Goal: Information Seeking & Learning: Learn about a topic

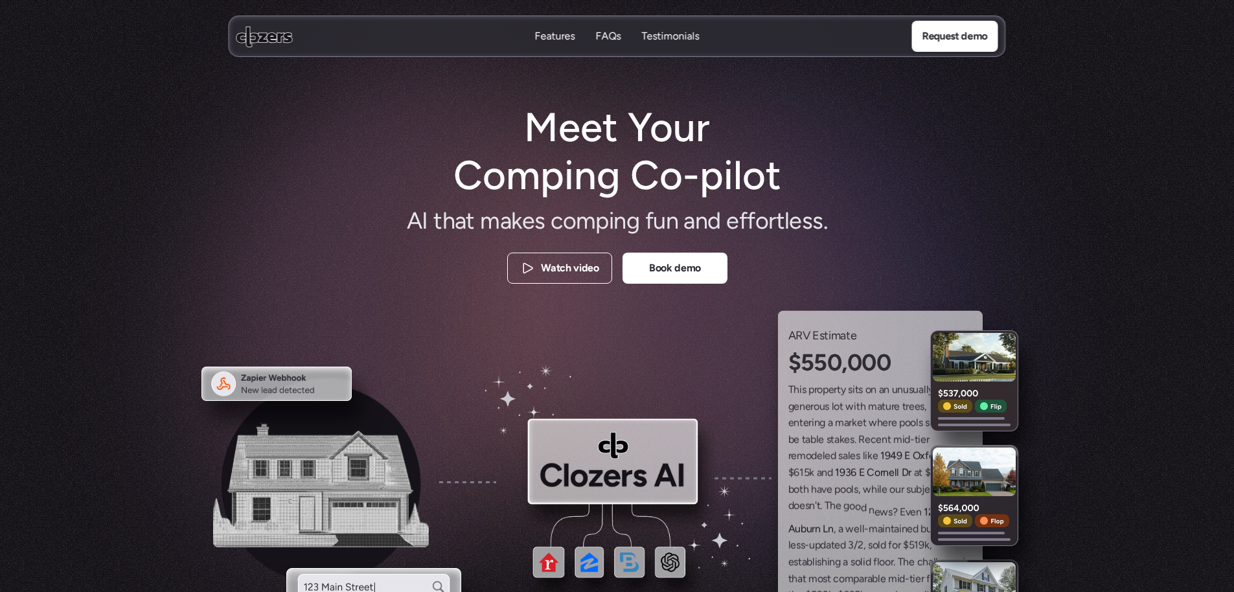
click at [613, 35] on p "FAQs" at bounding box center [608, 36] width 25 height 14
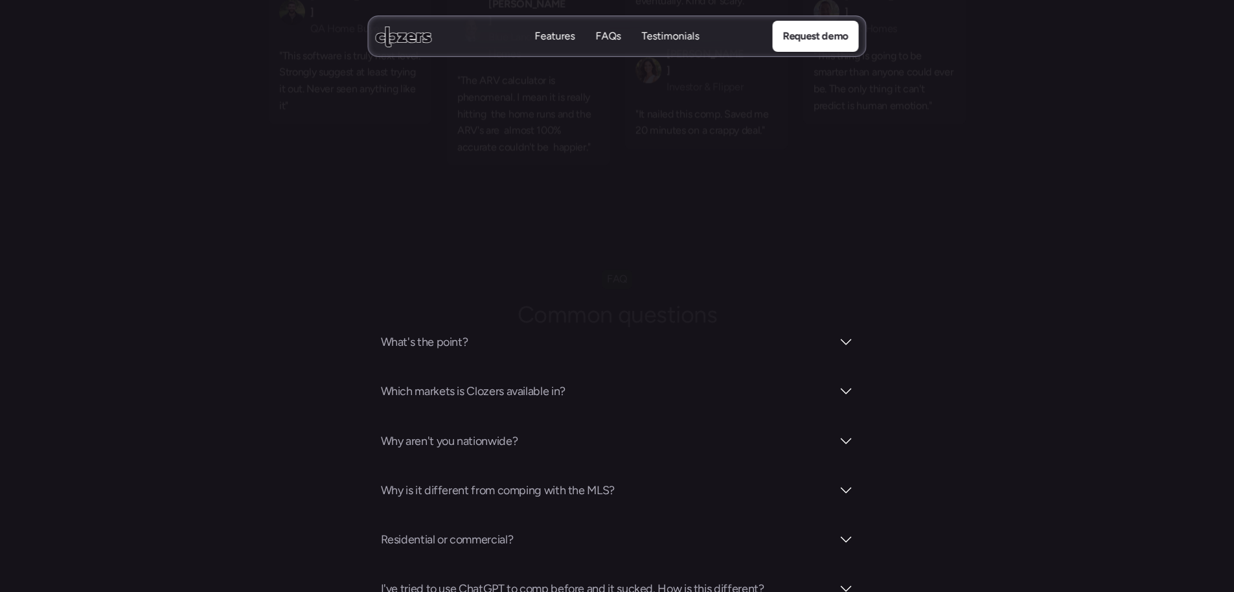
scroll to position [4522, 0]
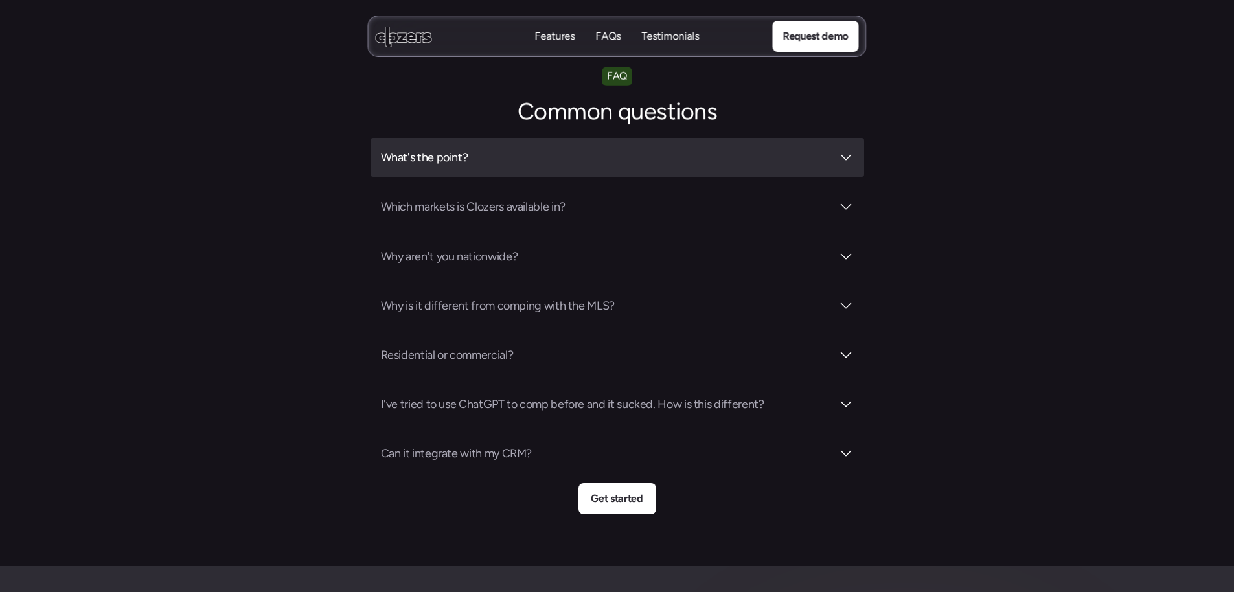
click at [741, 138] on div "What's the point?" at bounding box center [616, 157] width 493 height 39
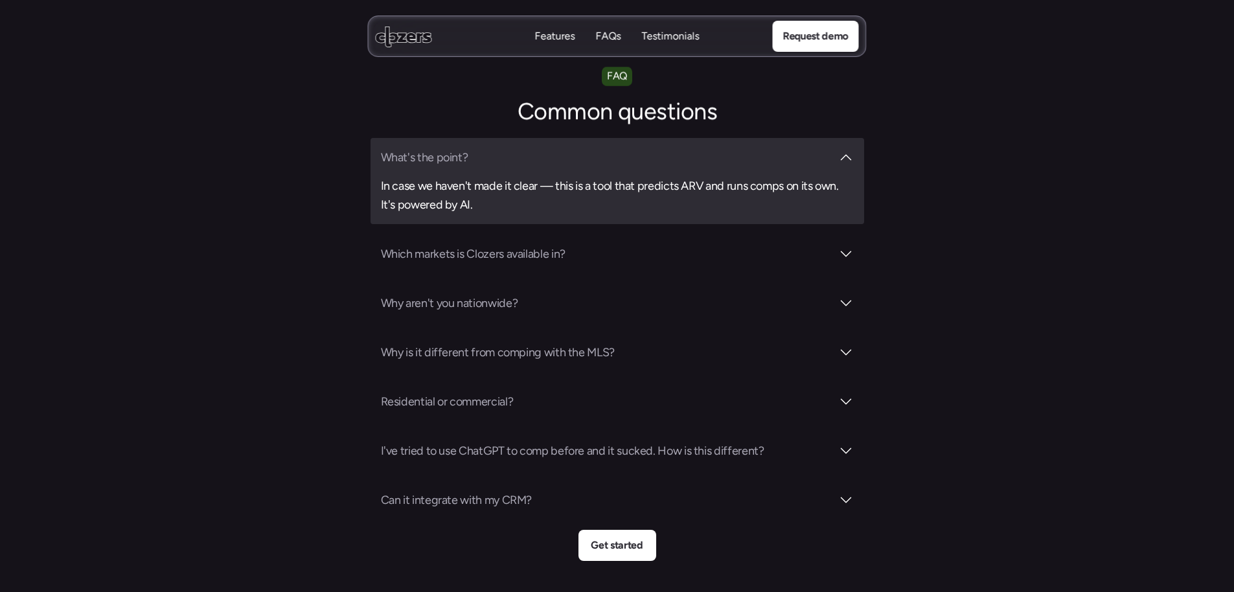
click at [741, 138] on div "What's the point? In case we haven't made it clear — this is a tool that predic…" at bounding box center [616, 180] width 493 height 85
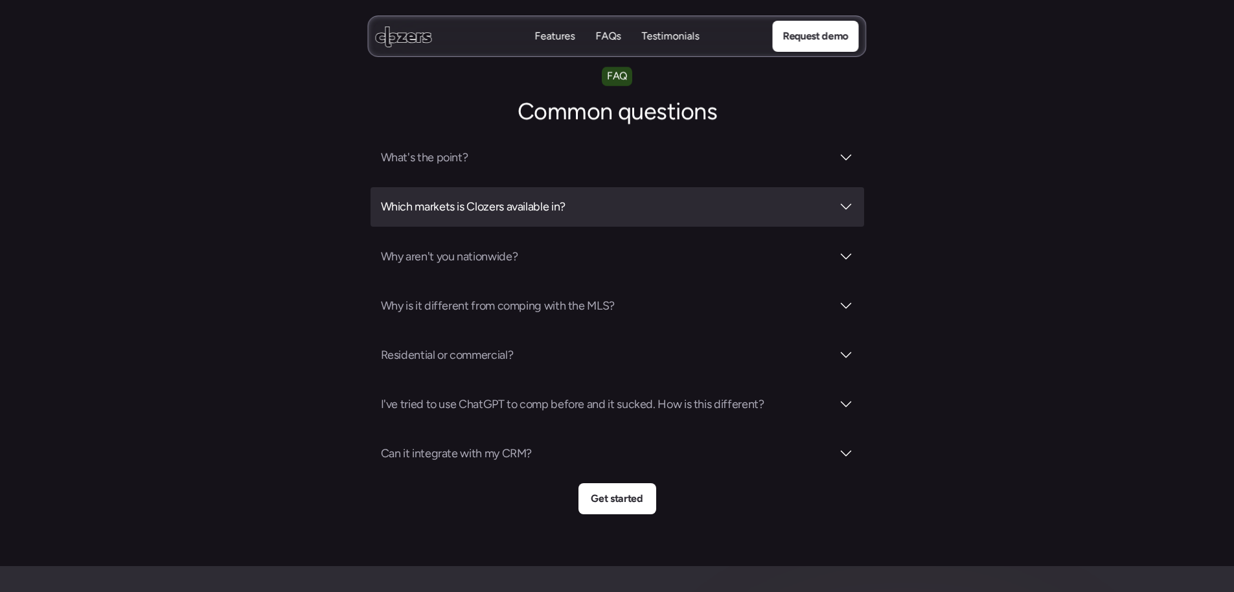
click at [725, 197] on h3 "Which markets is Clozers available in?" at bounding box center [606, 206] width 451 height 18
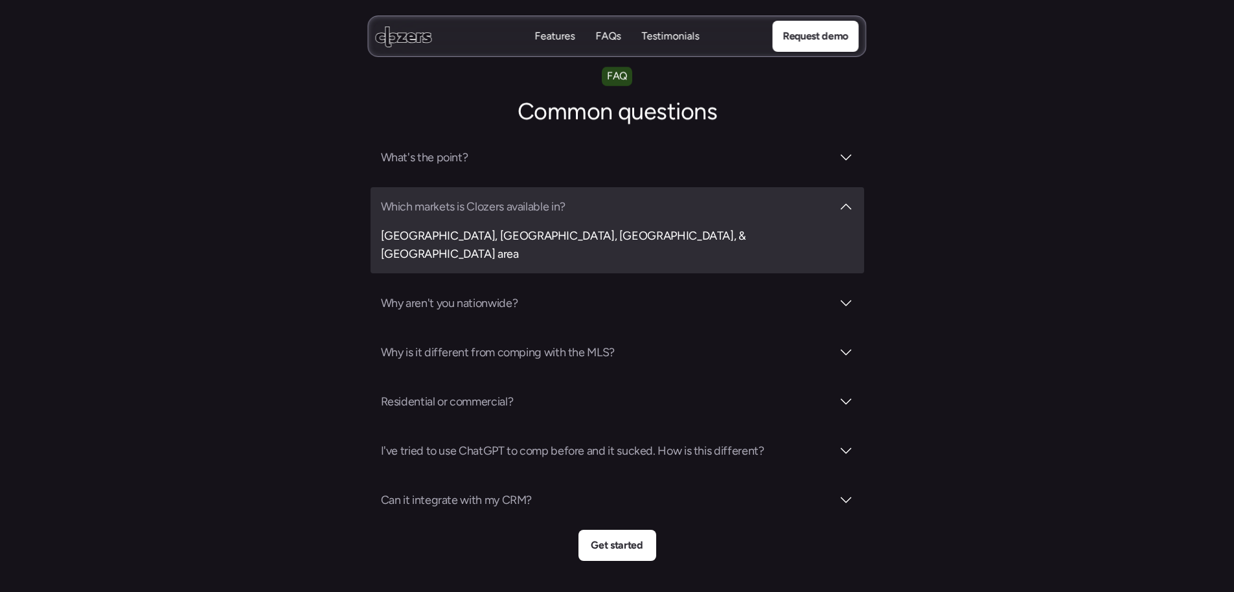
click at [725, 197] on h3 "Which markets is Clozers available in?" at bounding box center [606, 206] width 451 height 18
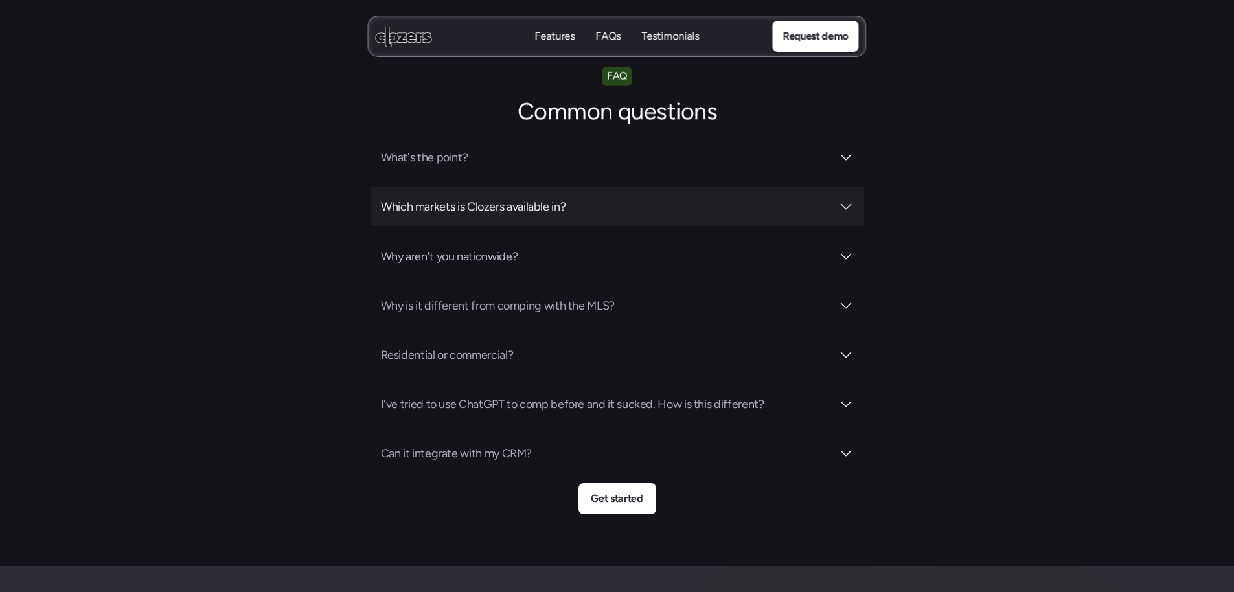
click at [703, 237] on div "Why aren't you nationwide?" at bounding box center [616, 256] width 493 height 39
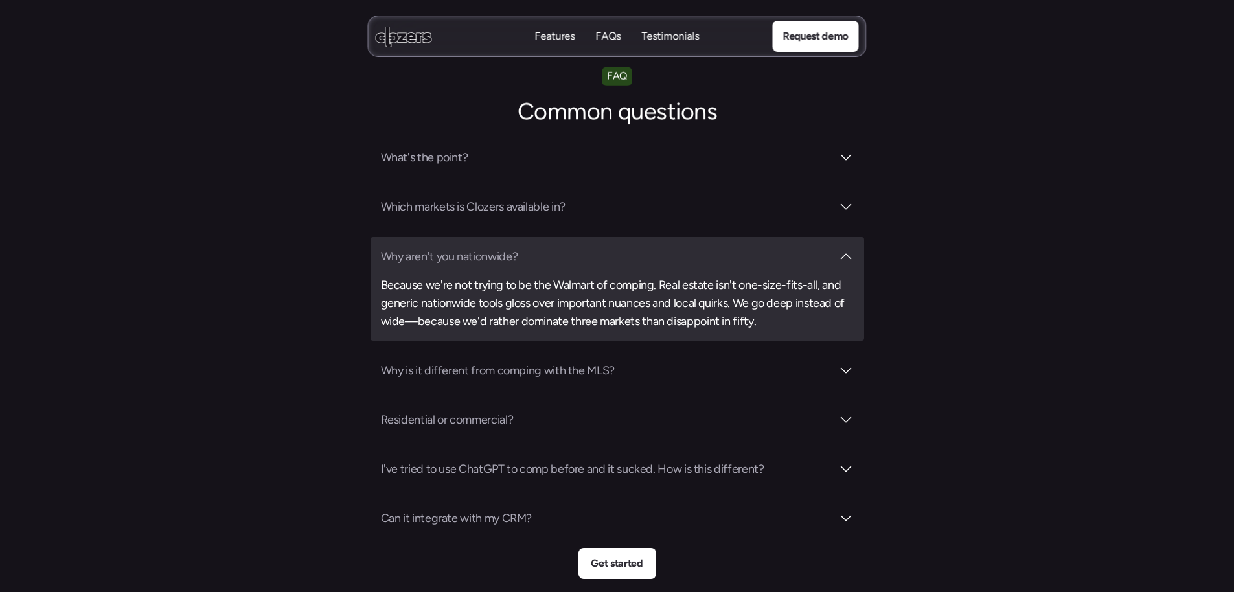
click at [705, 247] on h3 "Why aren't you nationwide?" at bounding box center [606, 256] width 451 height 18
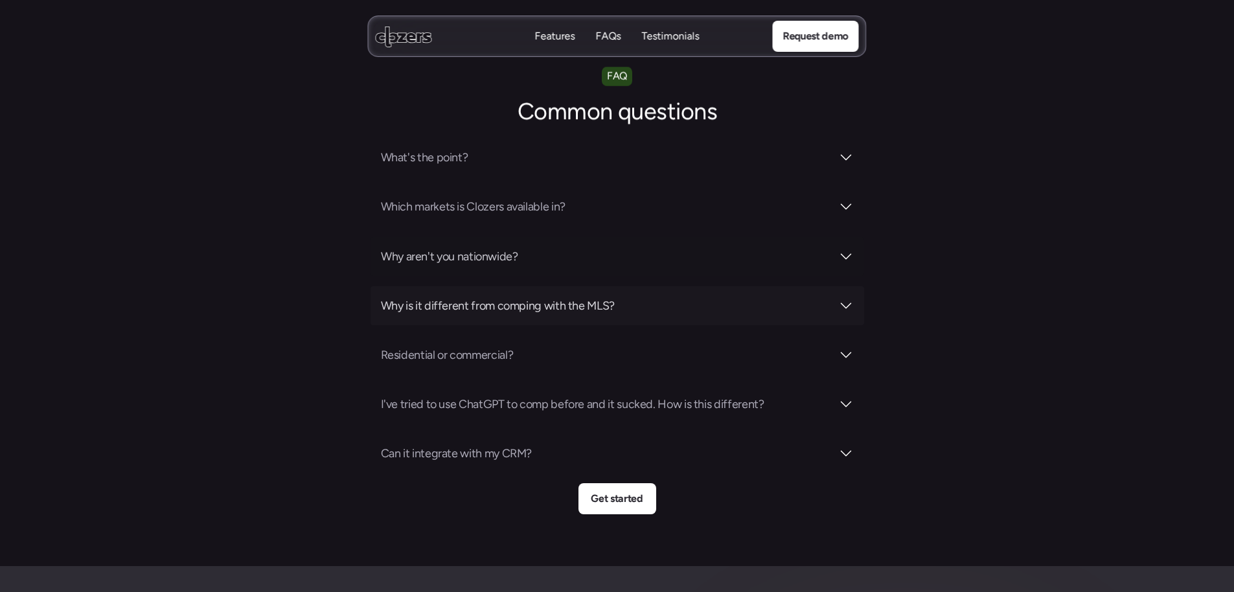
click at [688, 297] on h3 "Why is it different from comping with the MLS?" at bounding box center [606, 306] width 451 height 18
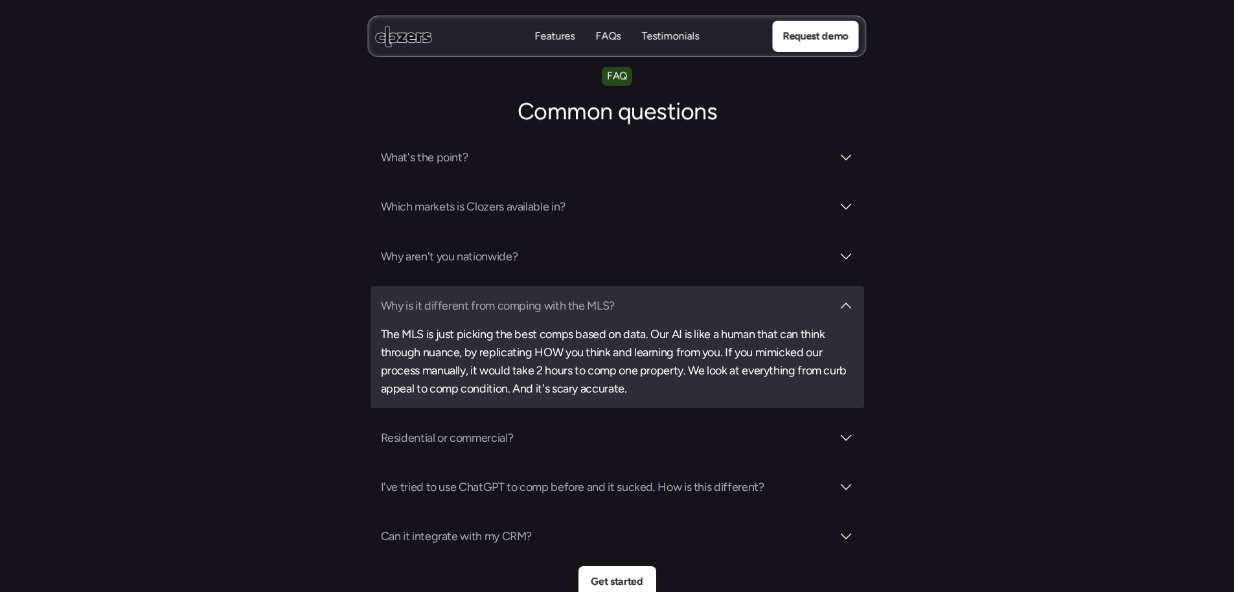
click at [688, 297] on h3 "Why is it different from comping with the MLS?" at bounding box center [606, 306] width 451 height 18
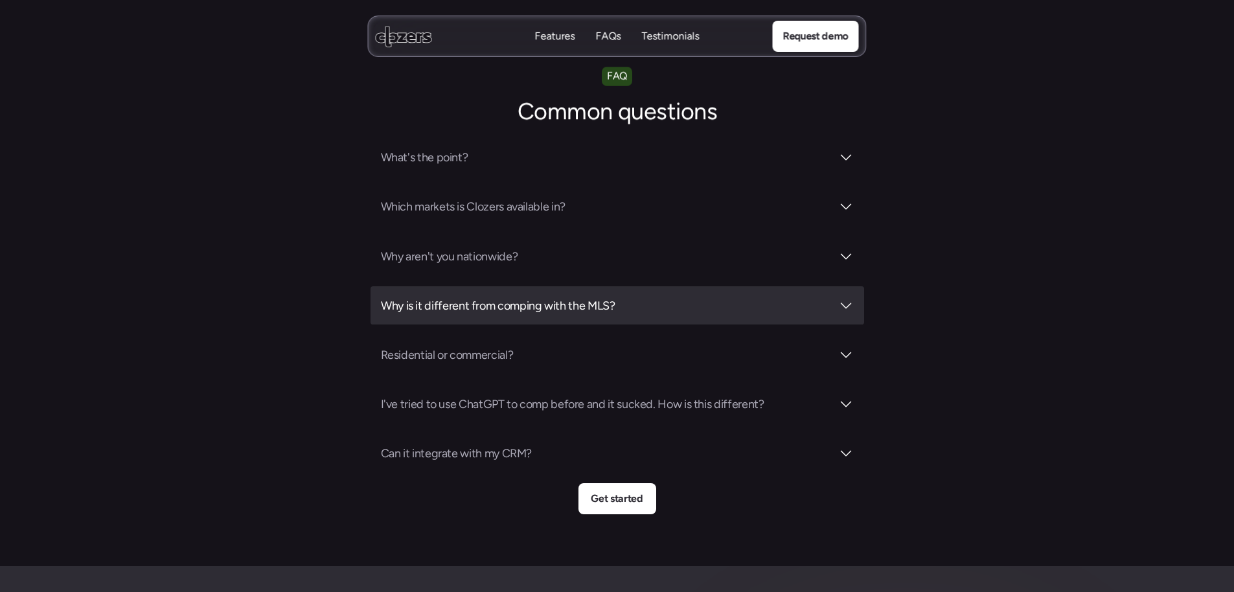
click at [688, 297] on h3 "Why is it different from comping with the MLS?" at bounding box center [606, 306] width 451 height 18
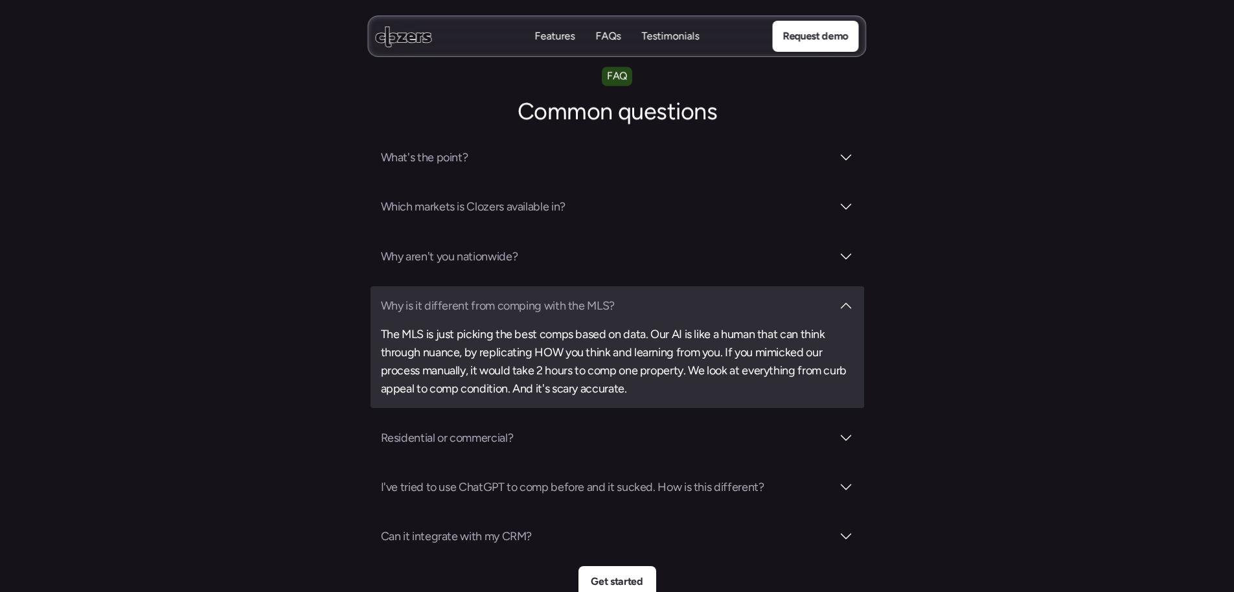
click at [681, 297] on h3 "Why is it different from comping with the MLS?" at bounding box center [606, 306] width 451 height 18
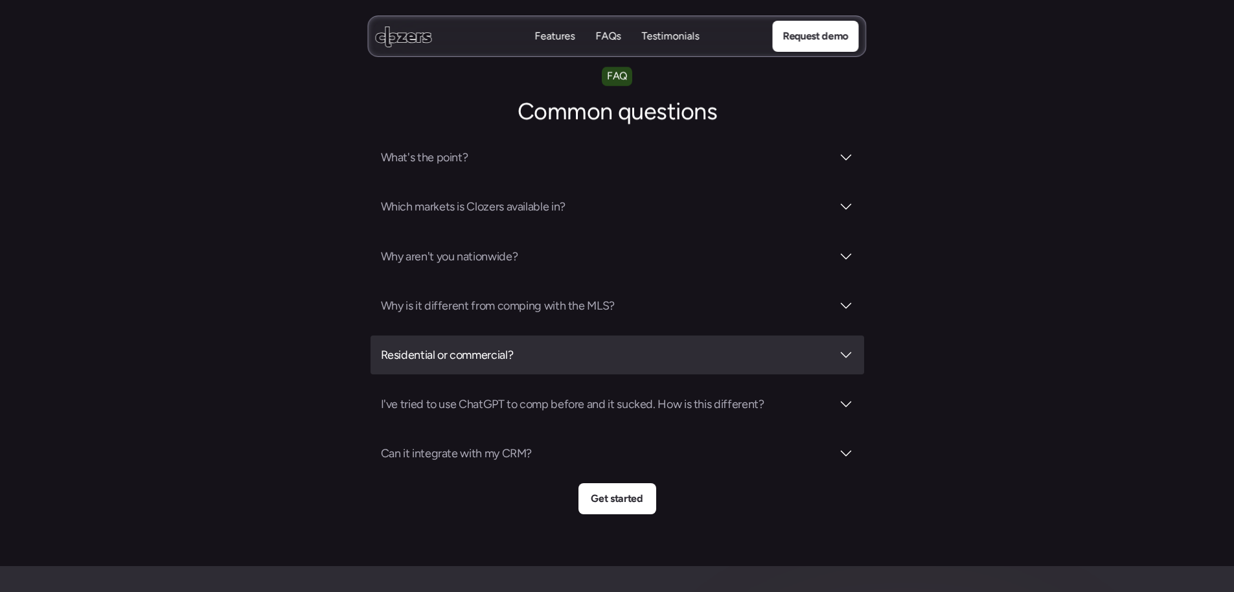
click at [670, 346] on h3 "Residential or commercial?" at bounding box center [606, 355] width 451 height 18
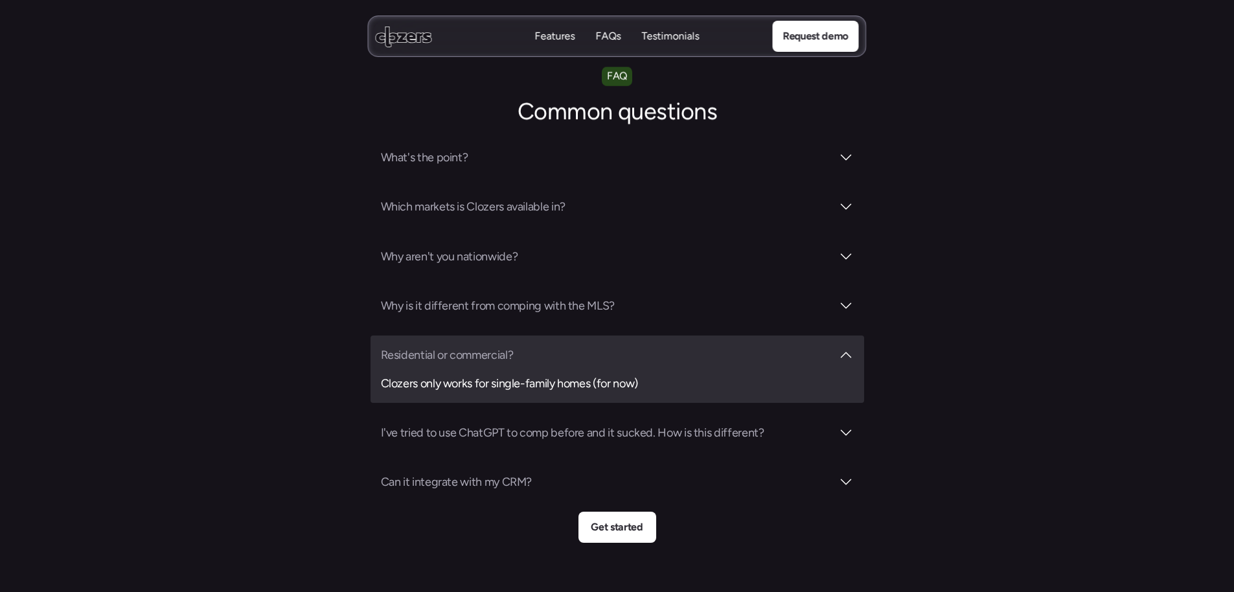
click at [726, 346] on h3 "Residential or commercial?" at bounding box center [606, 355] width 451 height 18
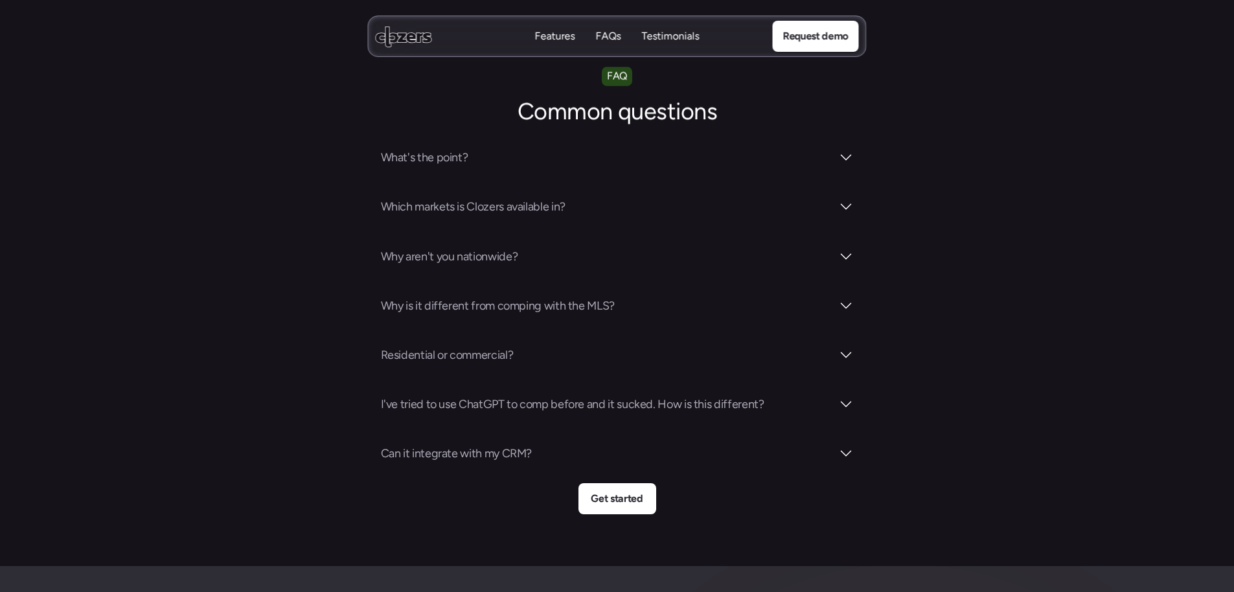
click at [719, 316] on div "What's the point? Which markets is Clozers available in? Why aren't you nationw…" at bounding box center [616, 305] width 493 height 335
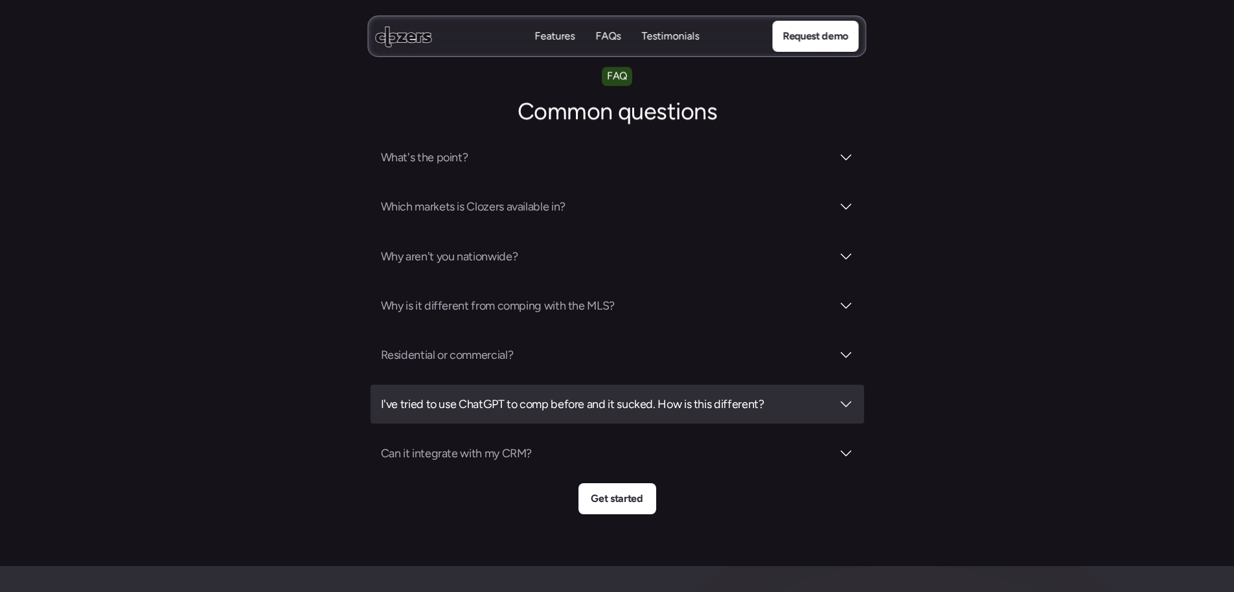
click at [717, 395] on h3 "I've tried to use ChatGPT to comp before and it sucked. How is this different?" at bounding box center [606, 404] width 451 height 18
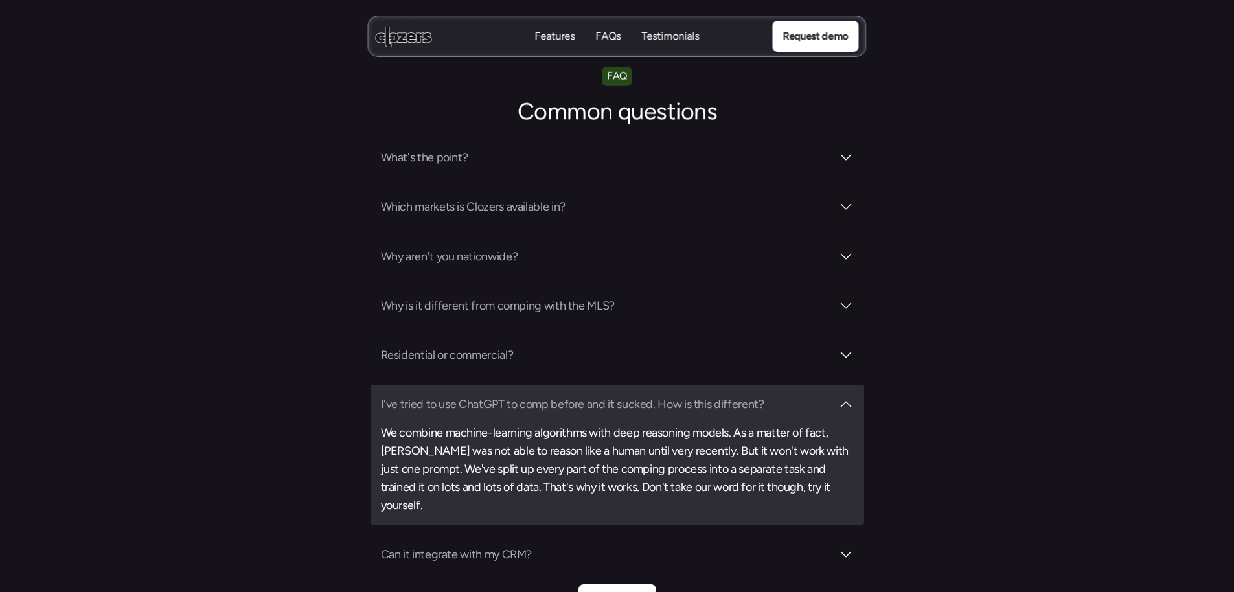
click at [756, 395] on h3 "I've tried to use ChatGPT to comp before and it sucked. How is this different?" at bounding box center [606, 404] width 451 height 18
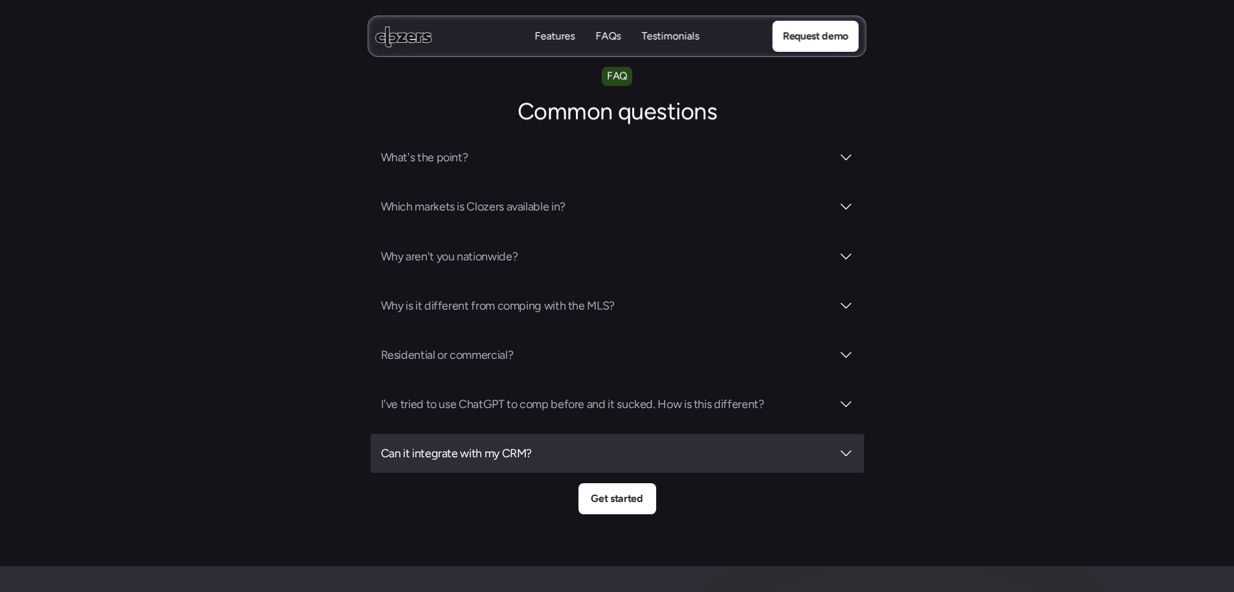
click at [681, 434] on div "Can it integrate with my CRM?" at bounding box center [616, 453] width 493 height 39
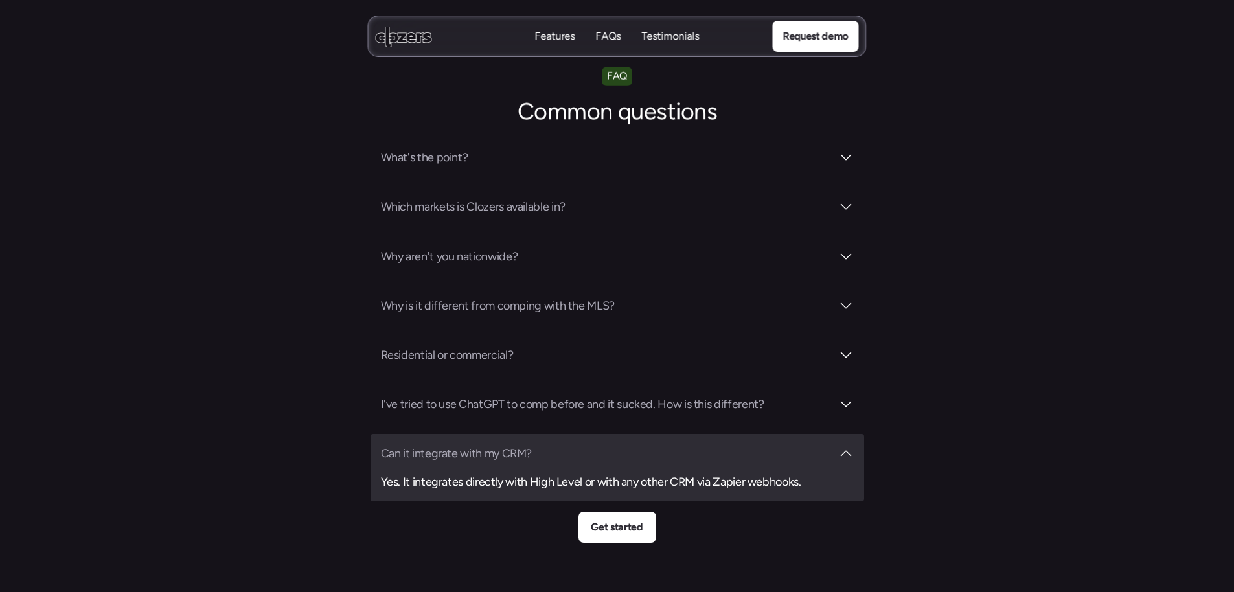
click at [699, 444] on h3 "Can it integrate with my CRM?" at bounding box center [606, 453] width 451 height 18
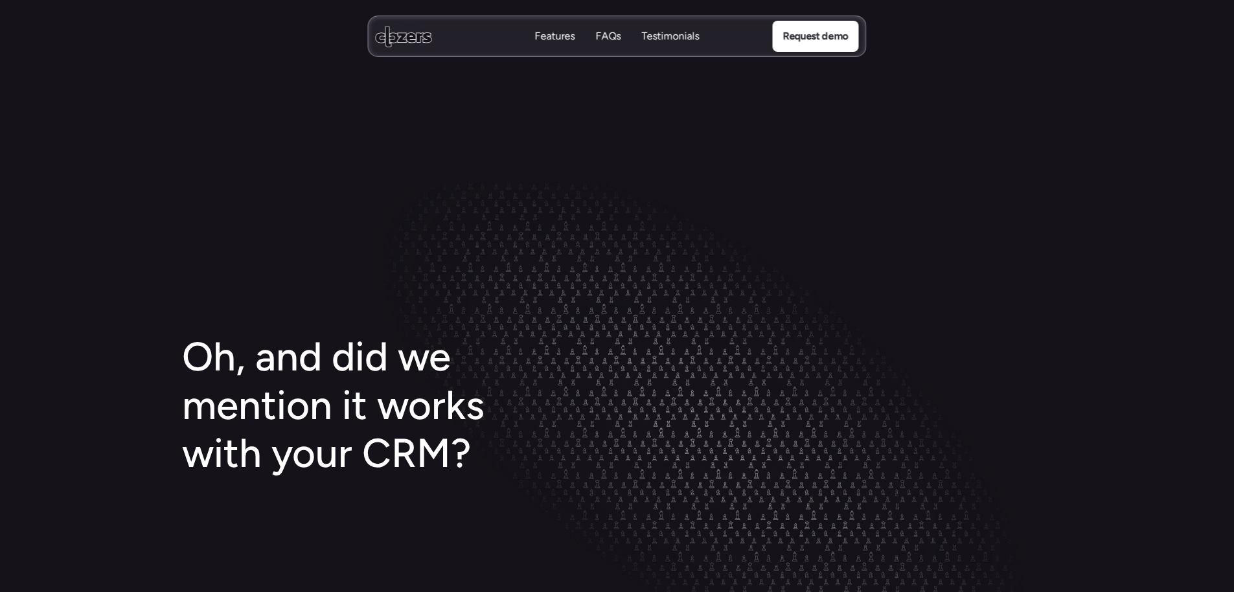
scroll to position [0, 0]
